Goal: Task Accomplishment & Management: Use online tool/utility

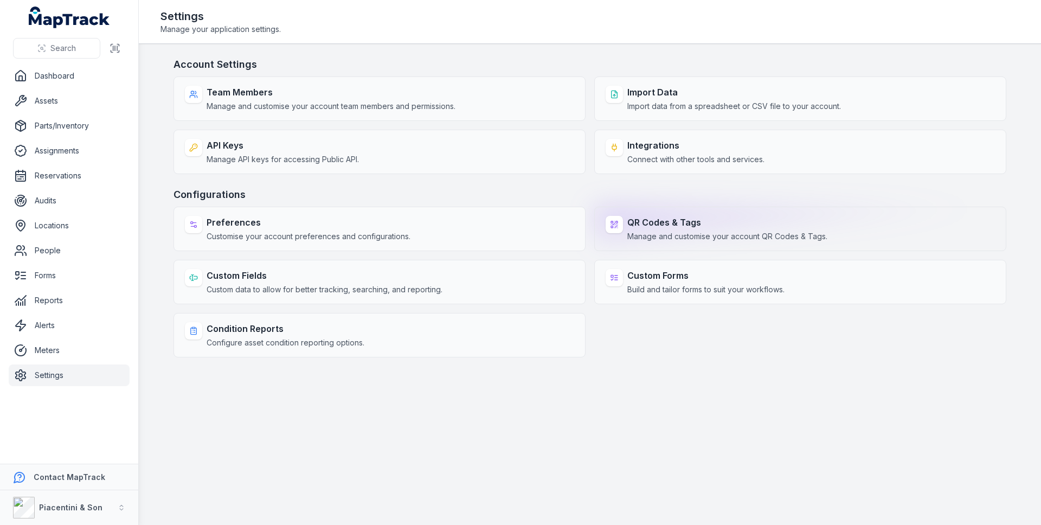
click at [746, 223] on strong "QR Codes & Tags" at bounding box center [727, 222] width 200 height 13
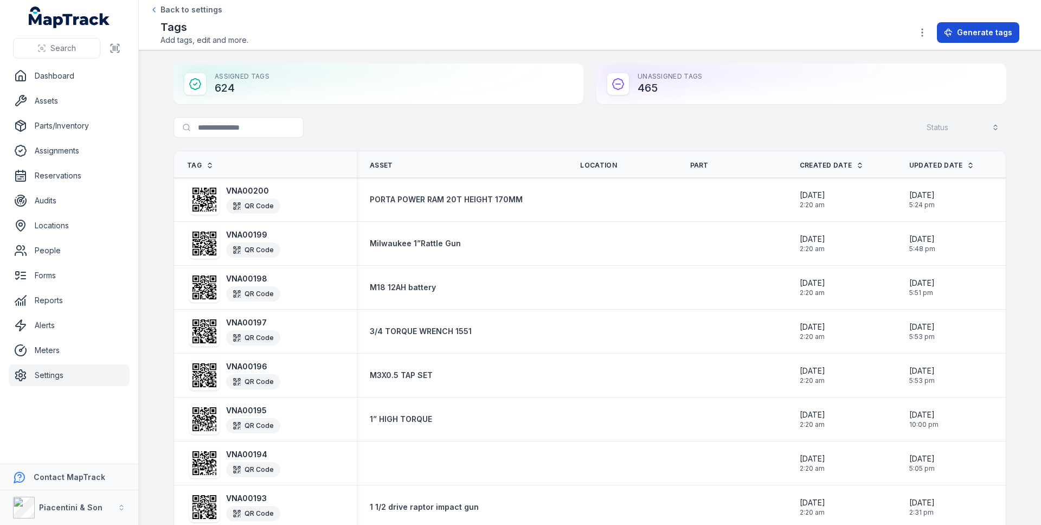
click at [973, 31] on span "Generate tags" at bounding box center [984, 32] width 55 height 11
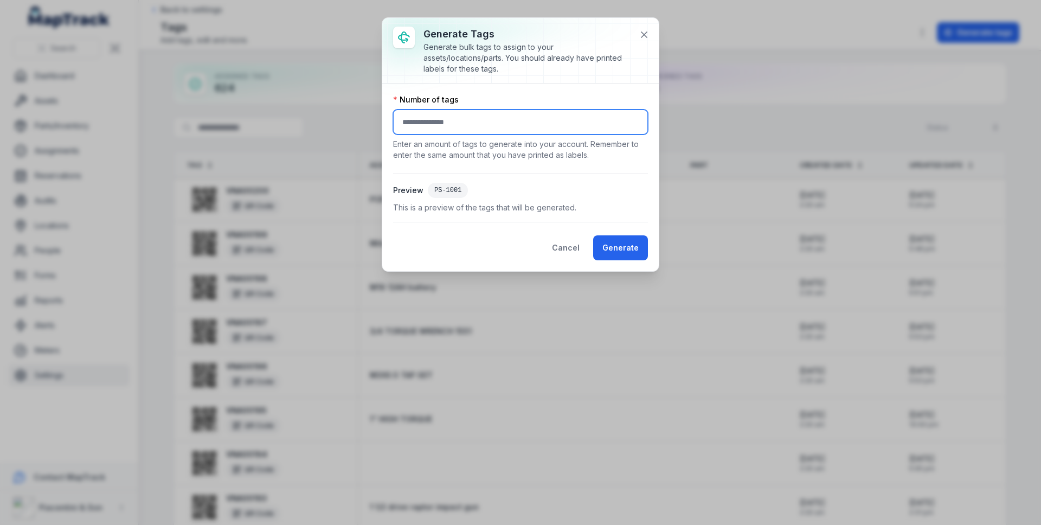
click at [418, 120] on input "number" at bounding box center [520, 122] width 255 height 25
type input "****"
click at [641, 248] on button "Generate" at bounding box center [620, 247] width 55 height 25
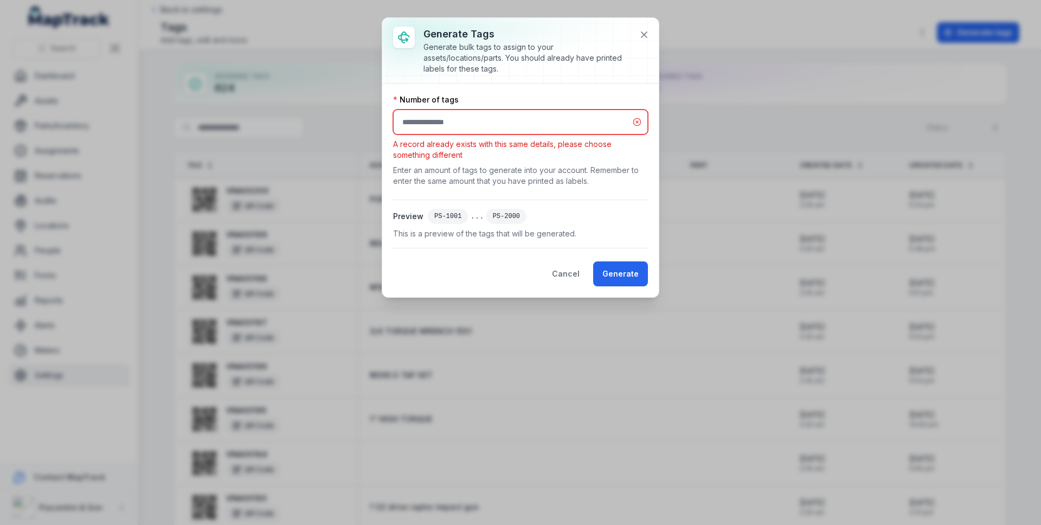
click at [459, 117] on input "****" at bounding box center [520, 122] width 255 height 25
click at [408, 118] on input "****" at bounding box center [520, 122] width 255 height 25
click at [621, 268] on button "Generate" at bounding box center [620, 273] width 55 height 25
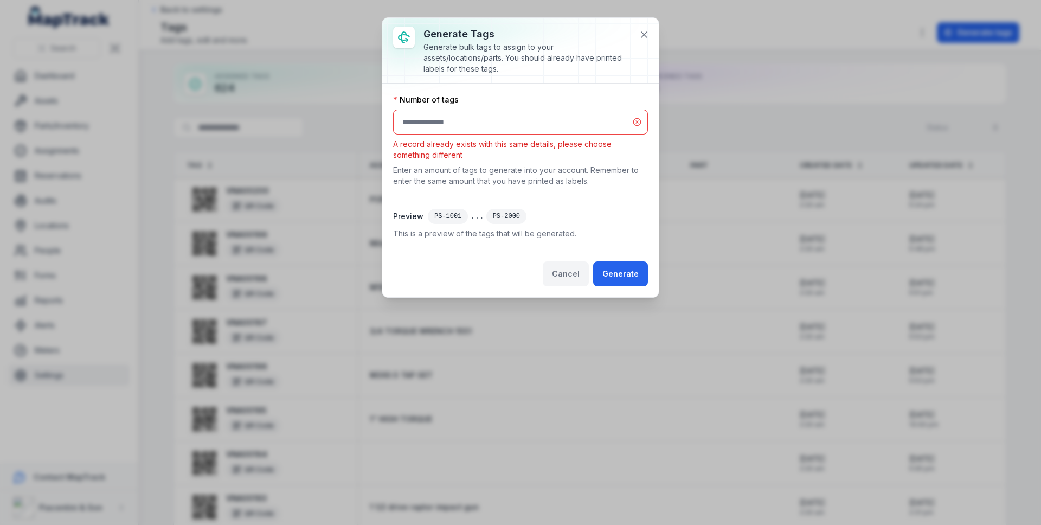
click at [568, 281] on button "Cancel" at bounding box center [566, 273] width 46 height 25
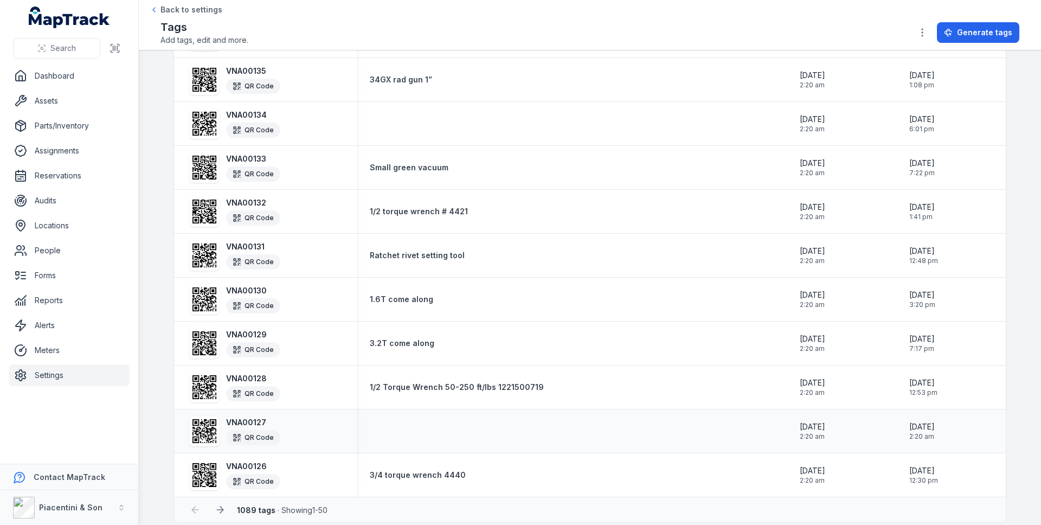
scroll to position [1868, 0]
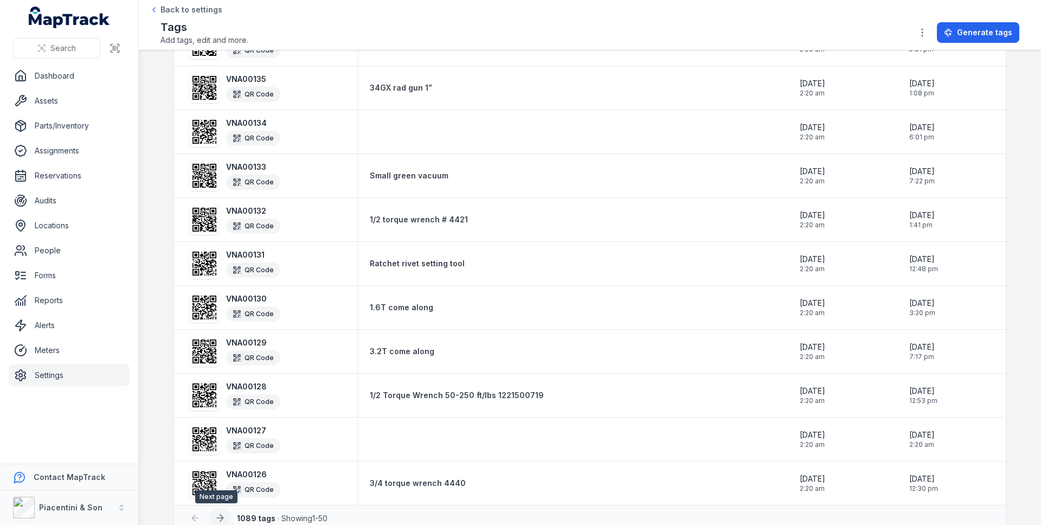
click at [220, 516] on icon at bounding box center [221, 518] width 3 height 7
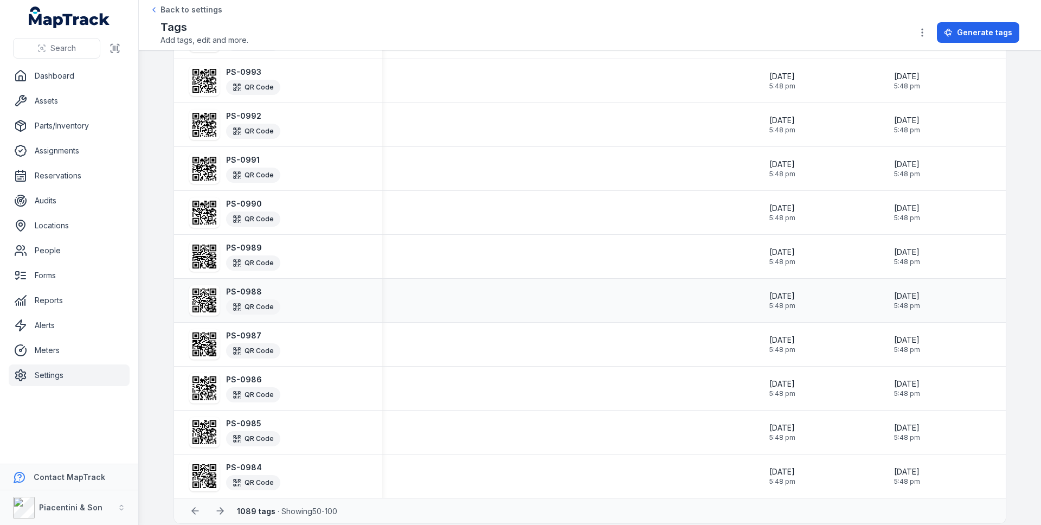
scroll to position [1887, 0]
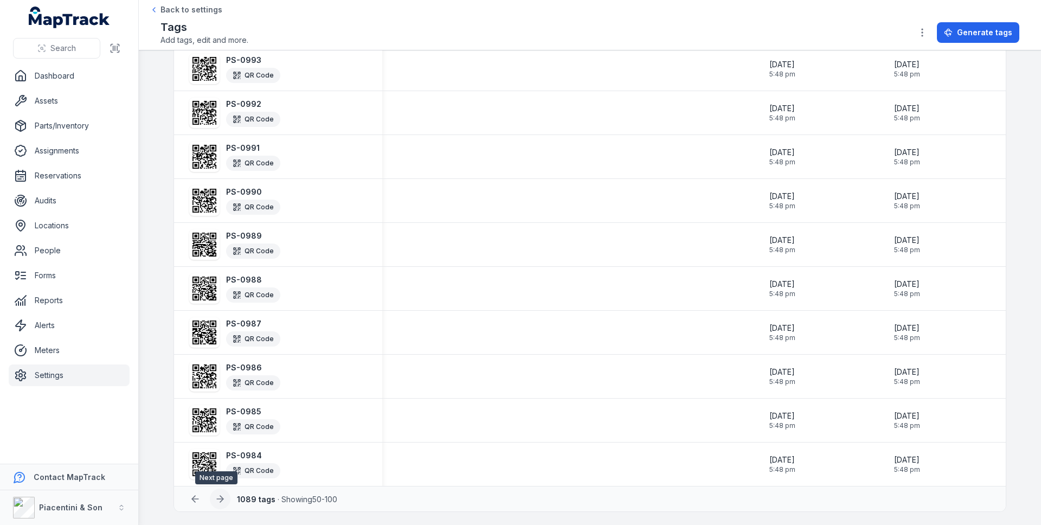
click at [221, 500] on button at bounding box center [220, 499] width 21 height 21
click at [241, 500] on strong "1089 tags" at bounding box center [256, 499] width 38 height 9
copy strong "1089"
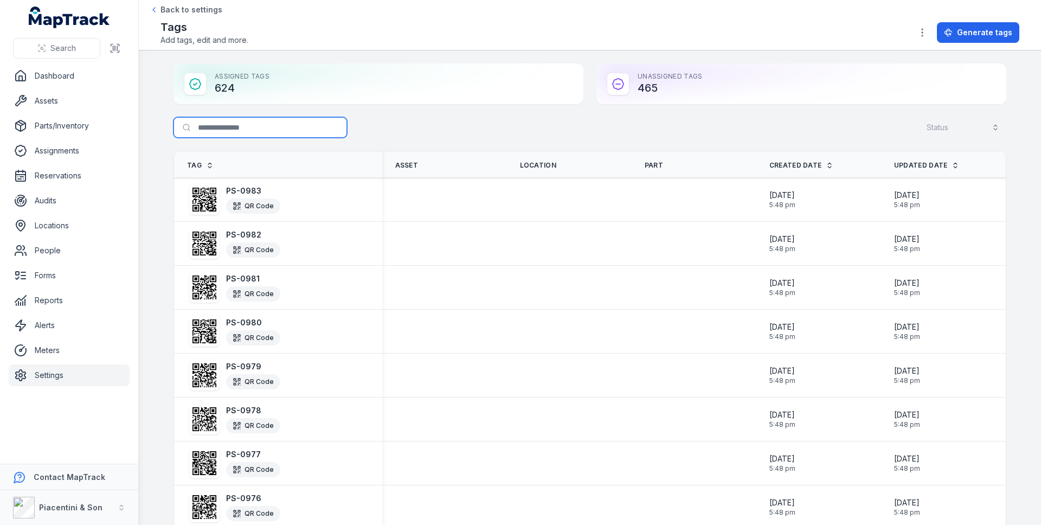
click at [221, 127] on input "Search for tags" at bounding box center [261, 127] width 174 height 21
paste input "****"
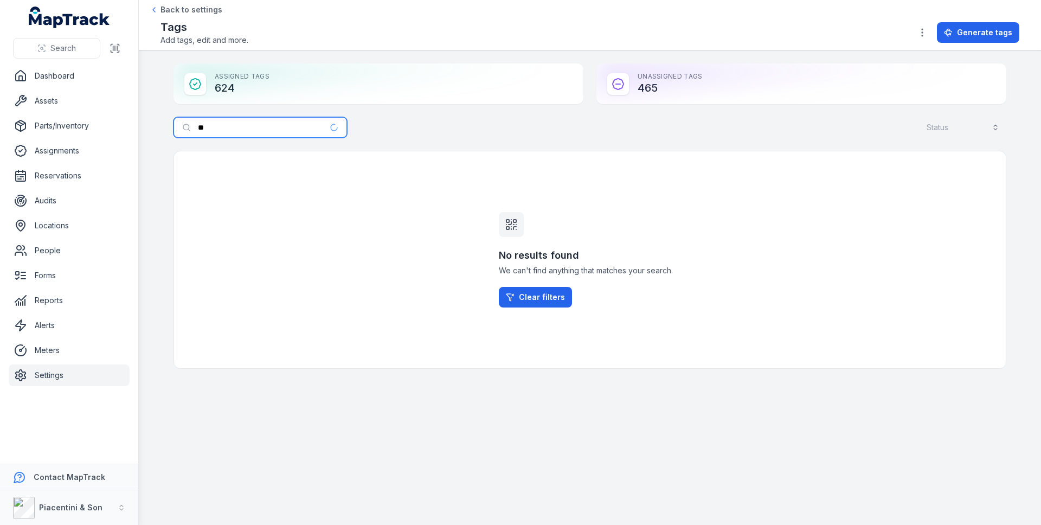
type input "*"
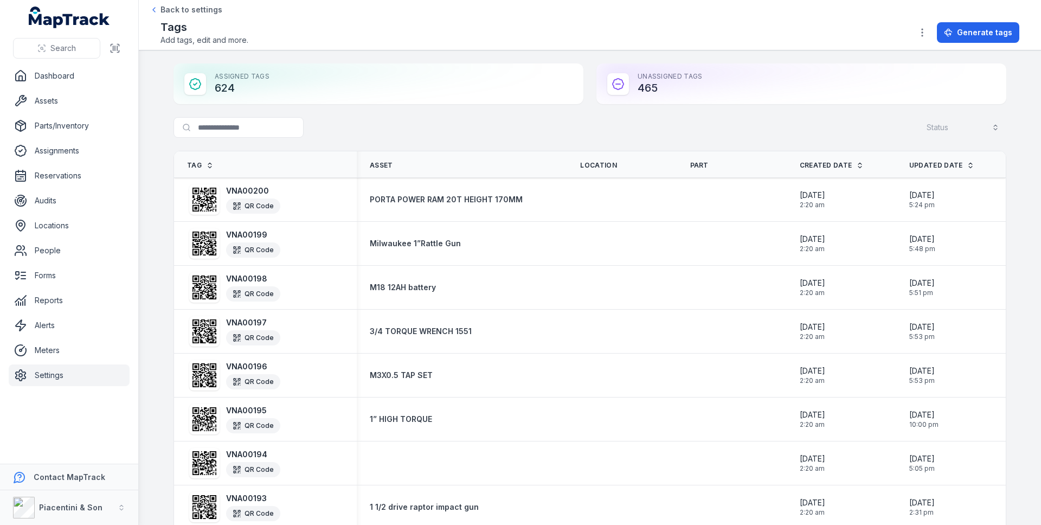
click at [311, 185] on div "VNA00200 QR Code" at bounding box center [265, 199] width 157 height 35
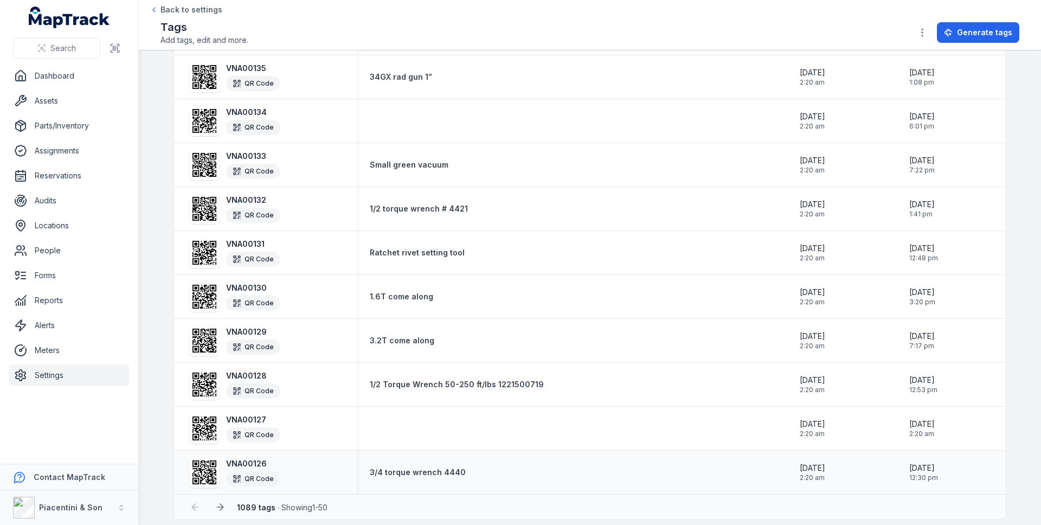
scroll to position [1887, 0]
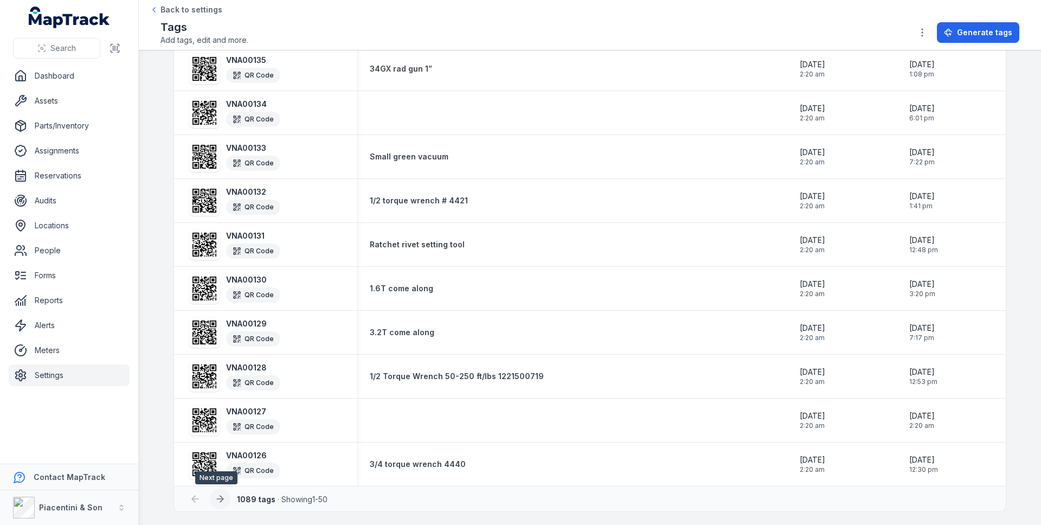
click at [220, 492] on button at bounding box center [220, 499] width 21 height 21
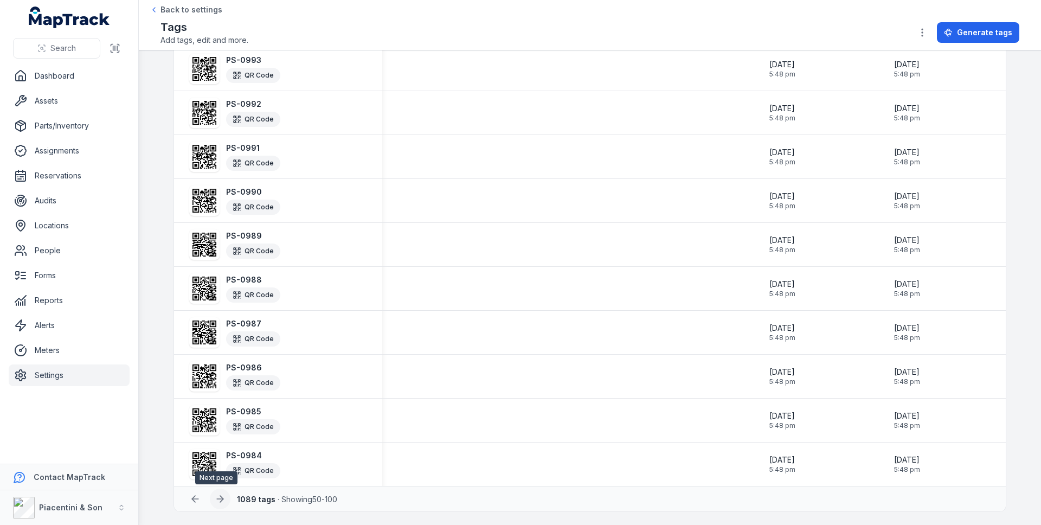
click at [216, 501] on icon at bounding box center [220, 498] width 11 height 11
click at [215, 501] on icon at bounding box center [220, 498] width 11 height 11
click at [215, 501] on div at bounding box center [220, 499] width 21 height 21
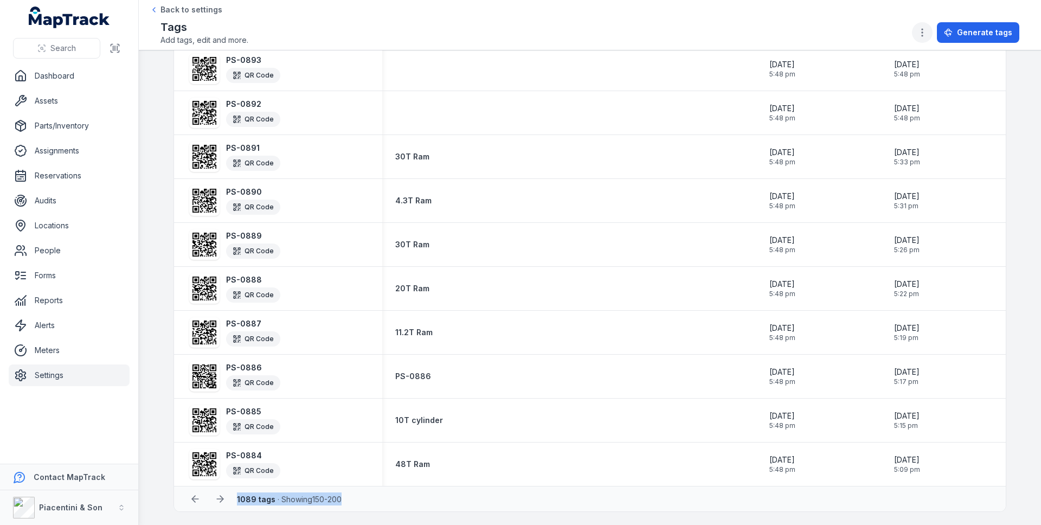
click at [928, 33] on icon "button" at bounding box center [922, 32] width 11 height 11
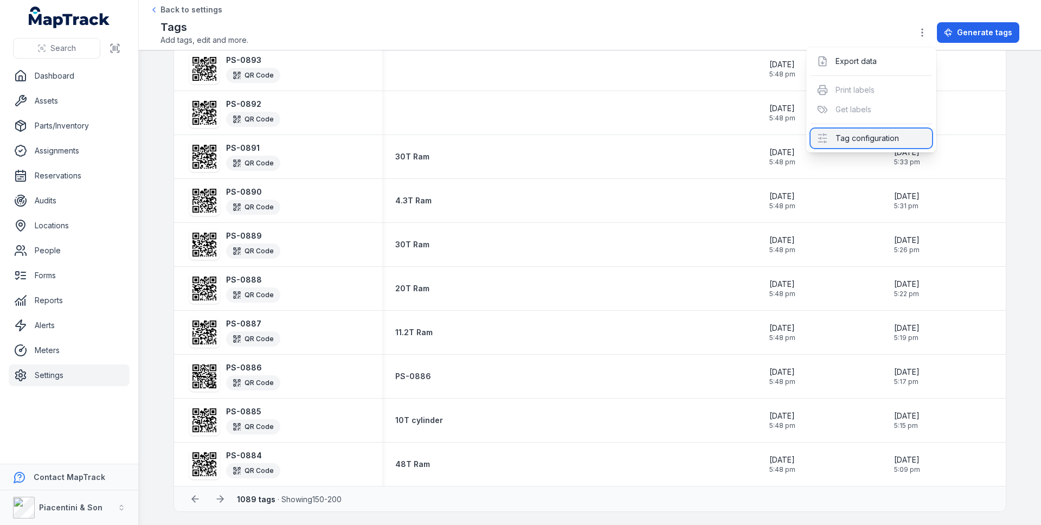
click at [865, 139] on div "Tag configuration" at bounding box center [871, 139] width 121 height 20
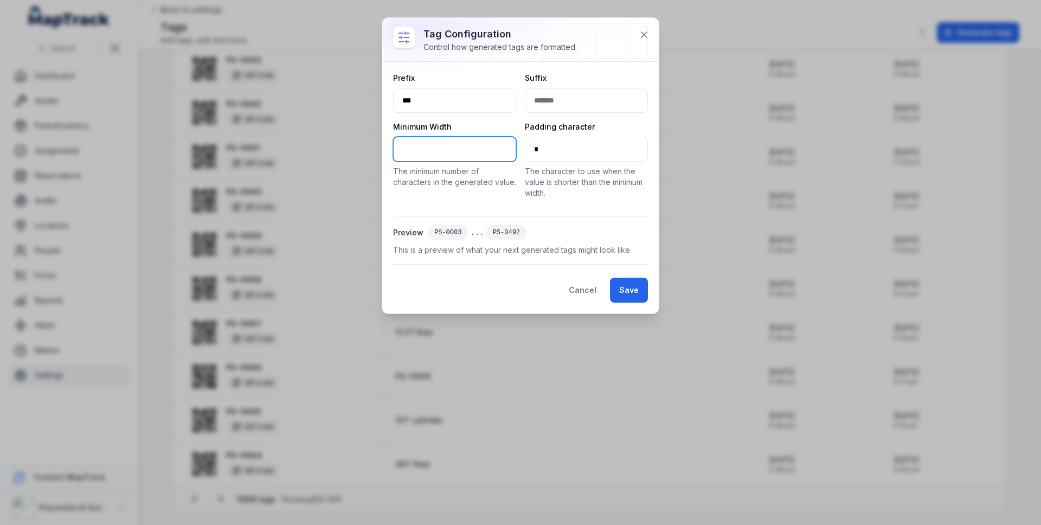
click at [475, 152] on input "*" at bounding box center [454, 149] width 123 height 25
click at [632, 35] on div at bounding box center [520, 39] width 277 height 43
click at [645, 30] on icon at bounding box center [644, 34] width 11 height 11
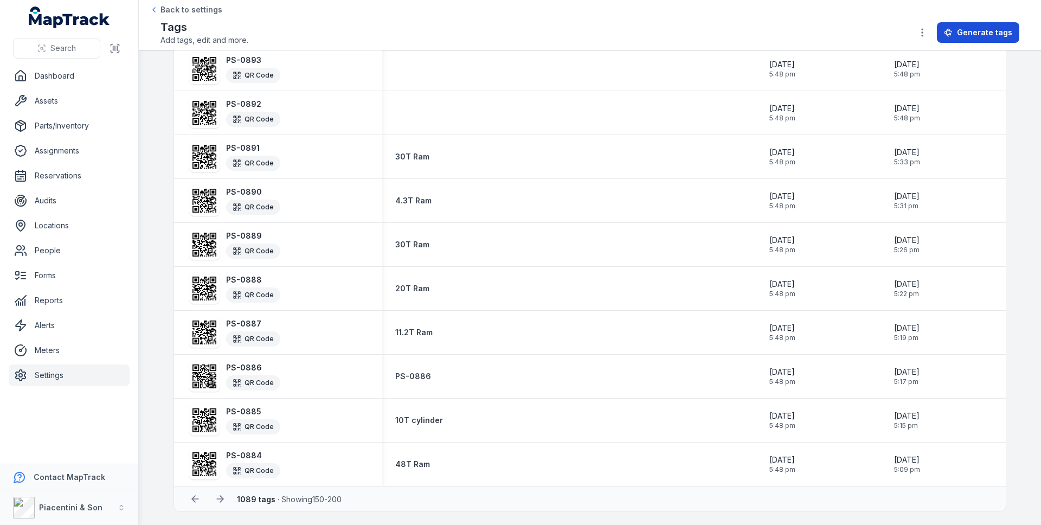
click at [980, 36] on span "Generate tags" at bounding box center [984, 32] width 55 height 11
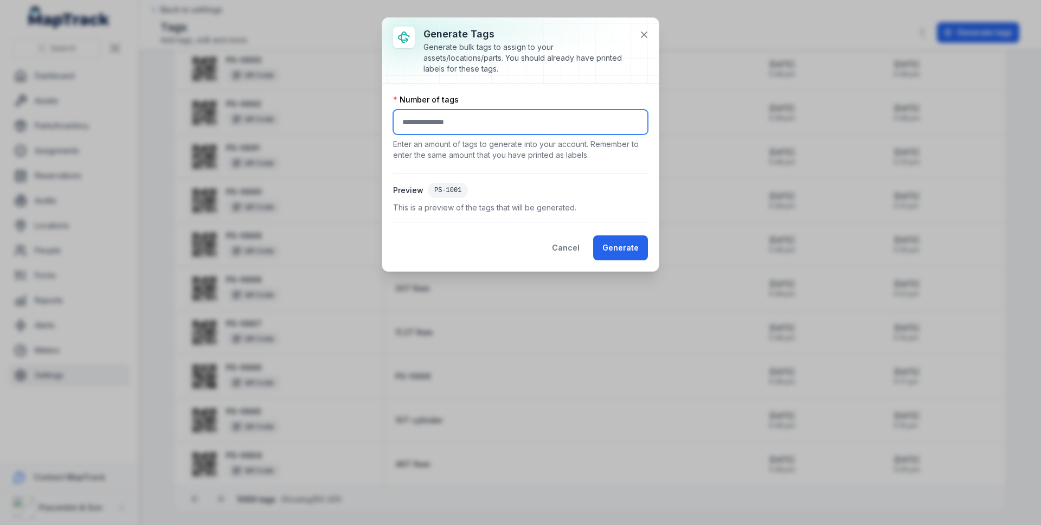
click at [484, 127] on input "number" at bounding box center [520, 122] width 255 height 25
type input "***"
click at [641, 259] on button "Generate" at bounding box center [620, 247] width 55 height 25
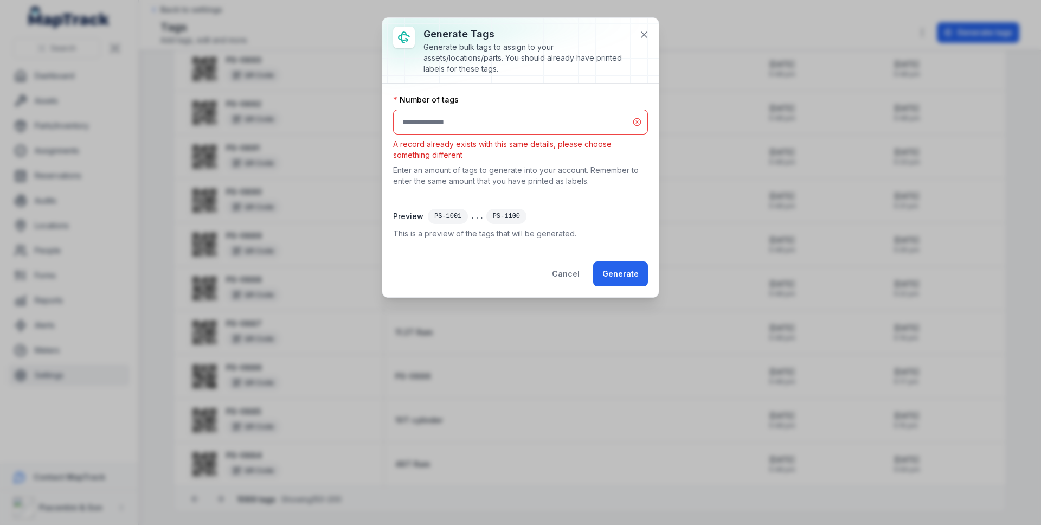
click at [462, 217] on div "PS-1001" at bounding box center [448, 216] width 40 height 15
drag, startPoint x: 461, startPoint y: 216, endPoint x: 434, endPoint y: 216, distance: 27.7
click at [434, 216] on div "PS-1001" at bounding box center [448, 216] width 40 height 15
copy div "PS-1001"
click at [645, 34] on icon at bounding box center [644, 34] width 11 height 11
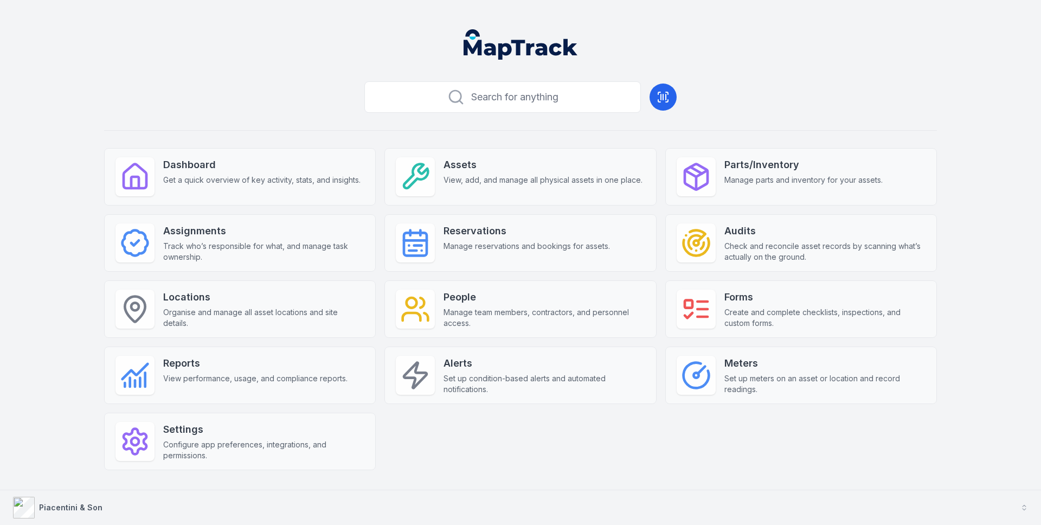
click at [108, 513] on button "Piacentini & Son" at bounding box center [520, 507] width 1041 height 35
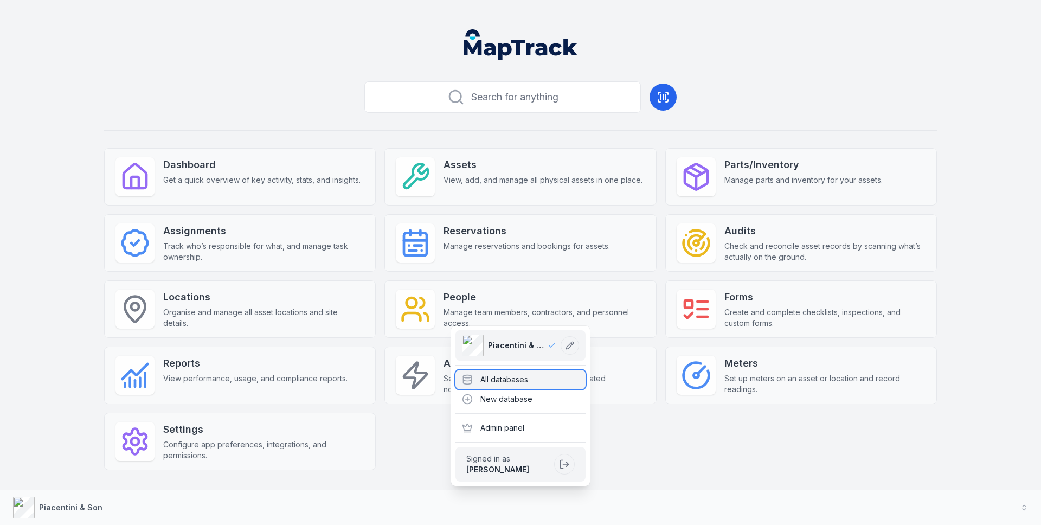
click at [500, 384] on div "All databases" at bounding box center [520, 380] width 130 height 20
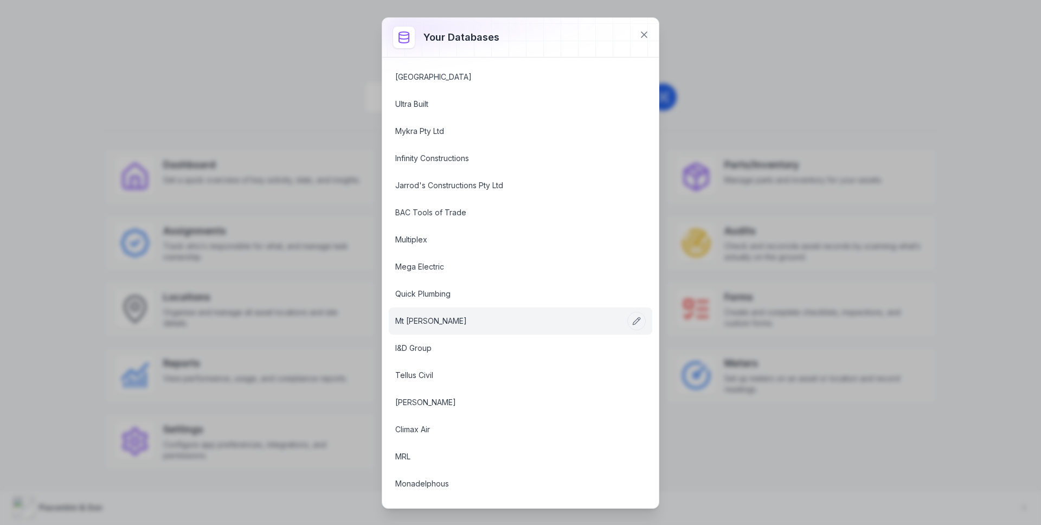
scroll to position [130, 0]
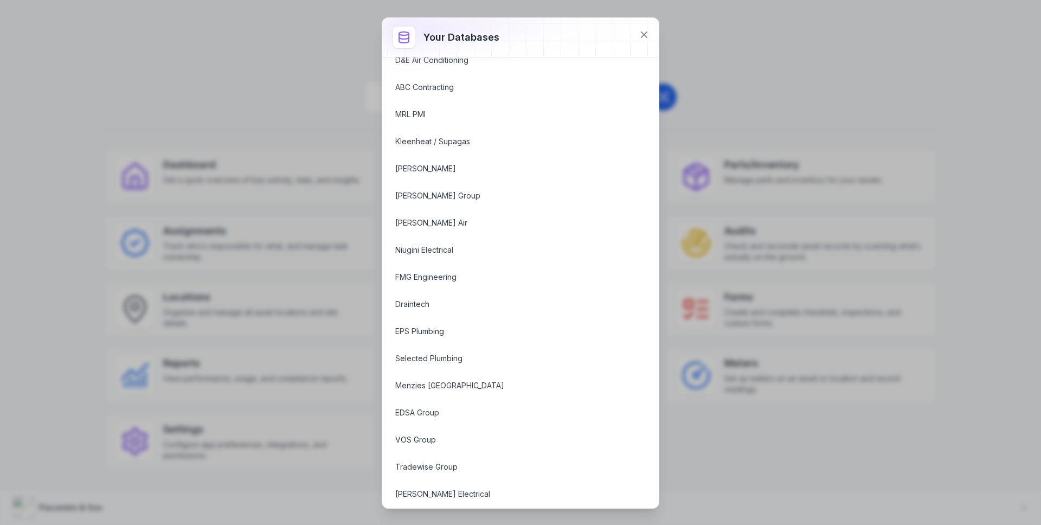
click at [287, 58] on div "Your databases [PERSON_NAME] & Son ABC Facility Services ABC Aviation ABC IT Se…" at bounding box center [520, 262] width 1041 height 525
